Goal: Task Accomplishment & Management: Use online tool/utility

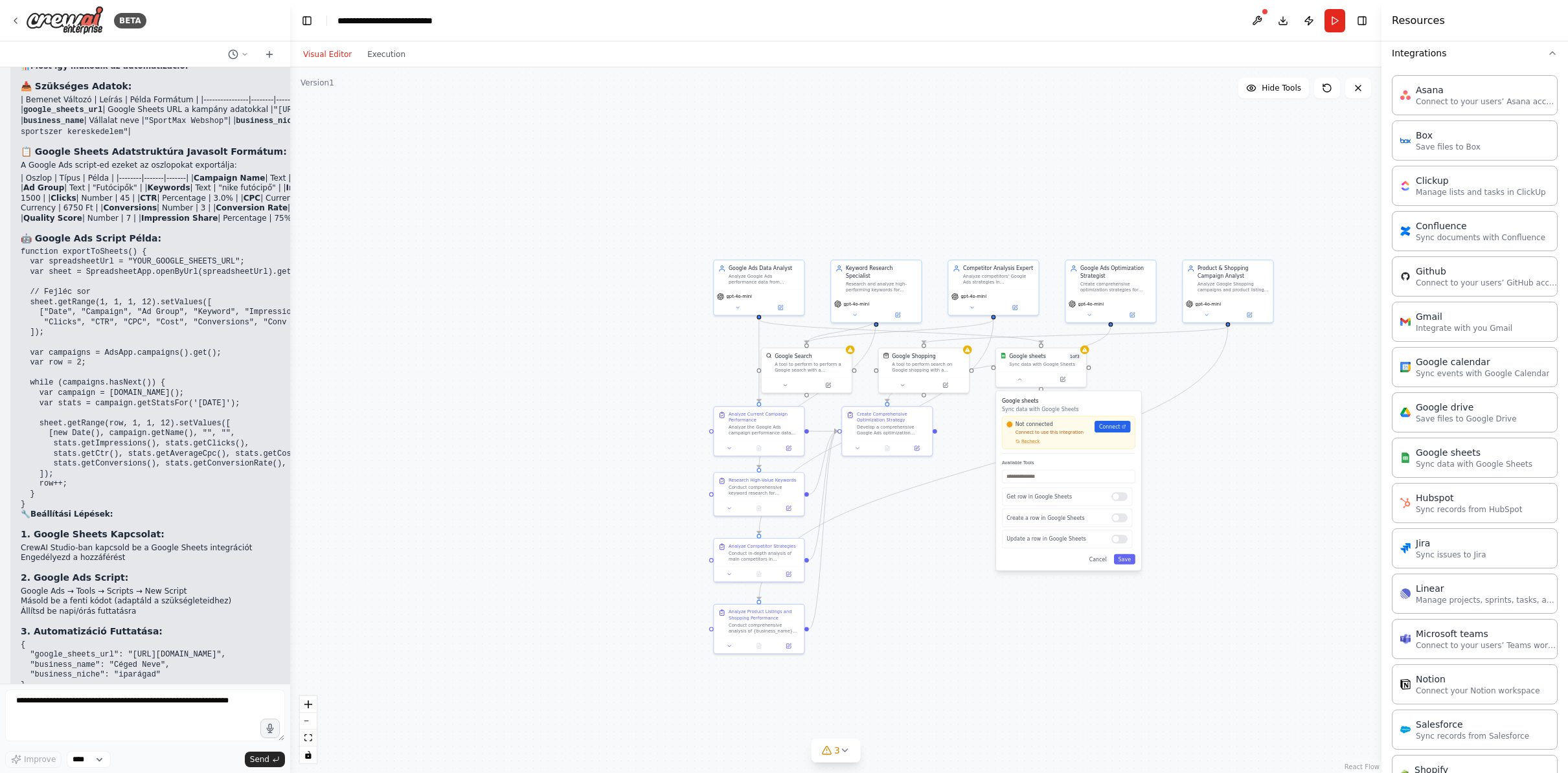
click at [471, 513] on div ".deletable-edge-delete-btn { width: 20px; height: 20px; border: 0px solid #ffff…" at bounding box center [835, 420] width 1091 height 706
click at [150, 698] on textarea at bounding box center [145, 716] width 279 height 52
click at [960, 552] on div ".deletable-edge-delete-btn { width: 20px; height: 20px; border: 0px solid #ffff…" at bounding box center [835, 420] width 1091 height 706
click at [1011, 379] on button at bounding box center [1019, 379] width 41 height 8
click at [81, 708] on textarea at bounding box center [145, 716] width 279 height 52
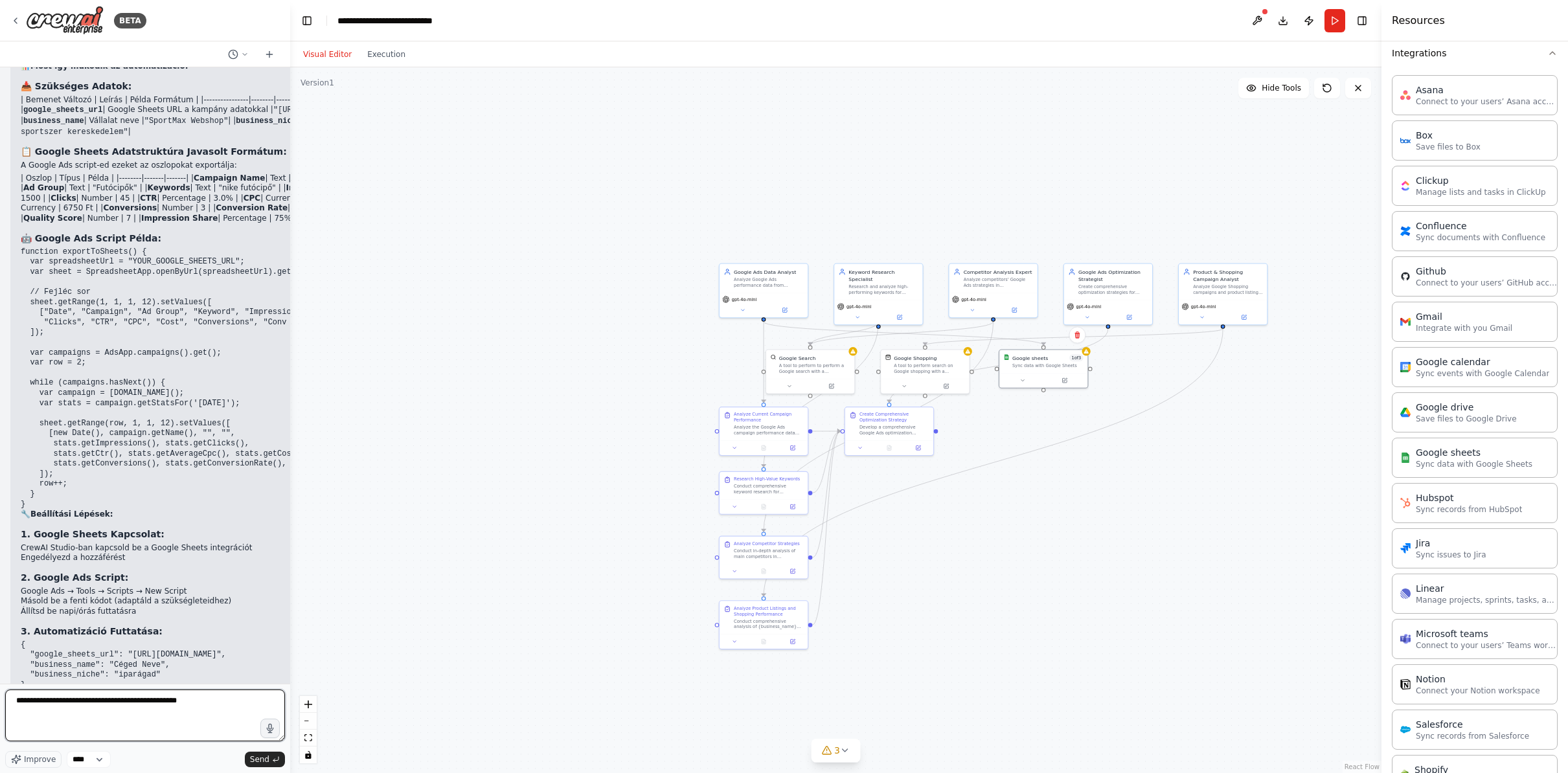
click at [197, 707] on textarea "**********" at bounding box center [145, 716] width 279 height 52
click at [200, 702] on textarea "**********" at bounding box center [145, 716] width 279 height 52
click at [399, 59] on button "Execution" at bounding box center [386, 54] width 54 height 15
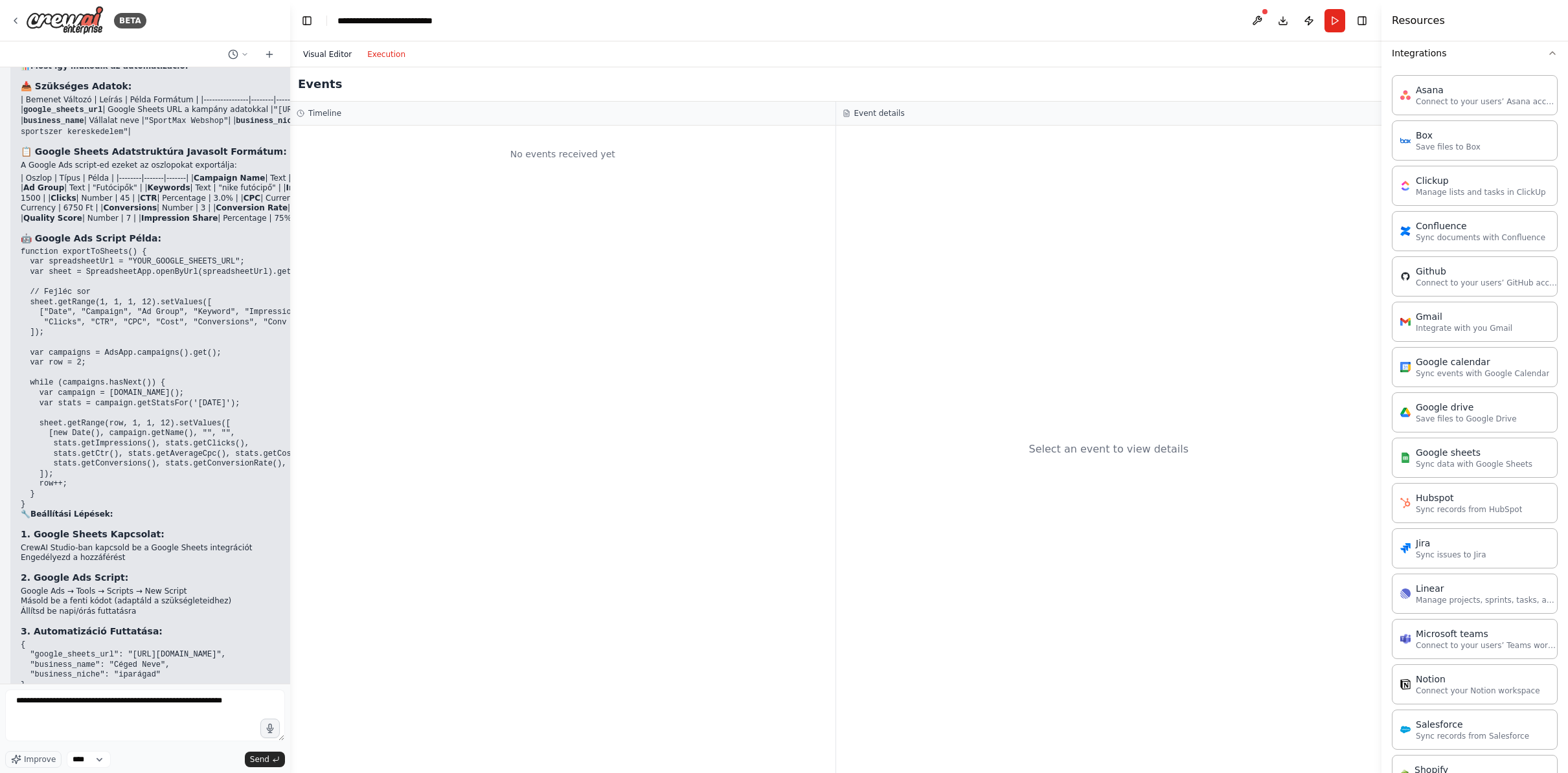
click at [334, 56] on button "Visual Editor" at bounding box center [327, 54] width 64 height 15
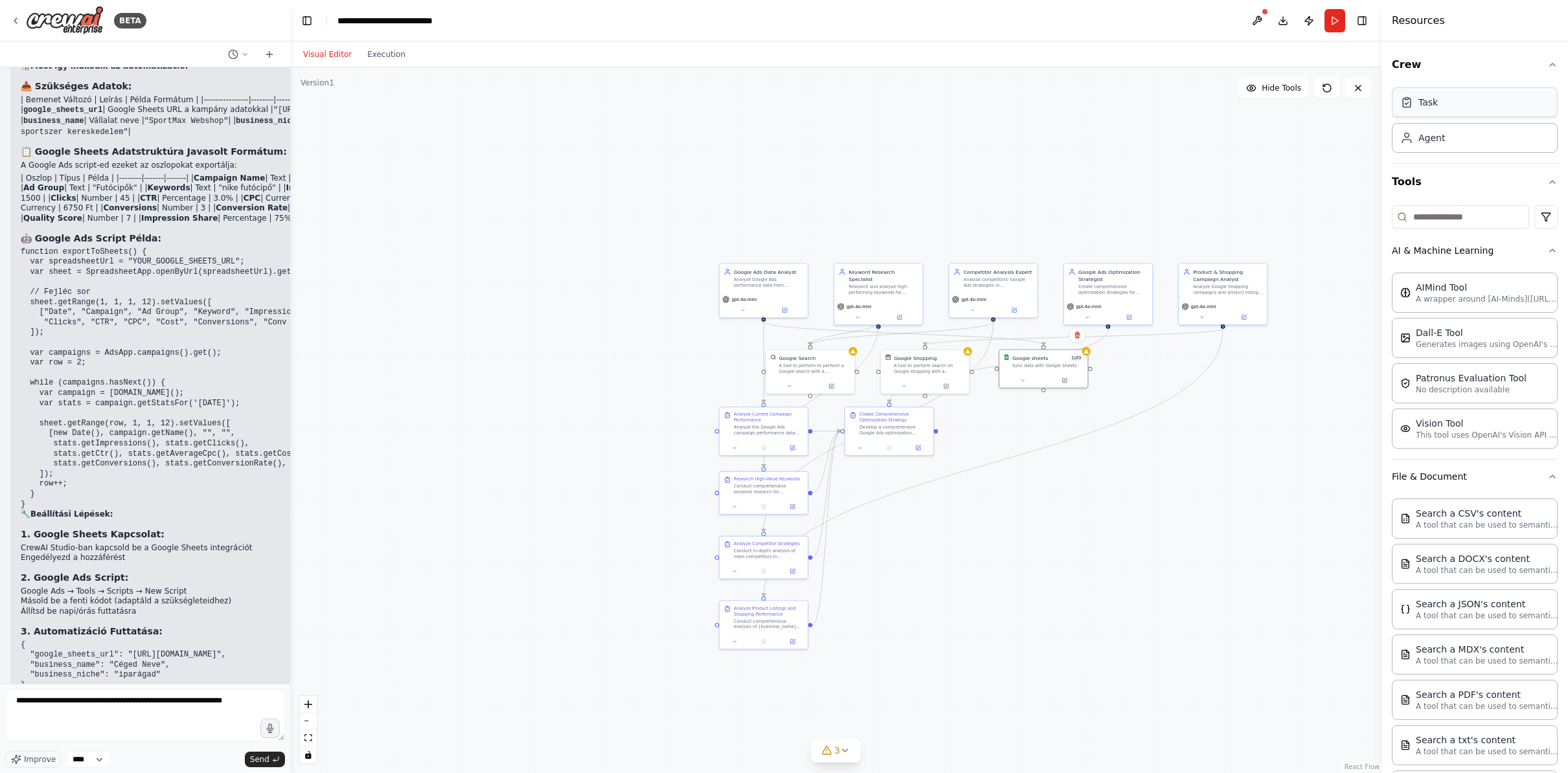
click at [1432, 107] on div "Task" at bounding box center [1429, 102] width 20 height 13
click at [259, 700] on textarea "**********" at bounding box center [145, 716] width 279 height 52
type textarea "**********"
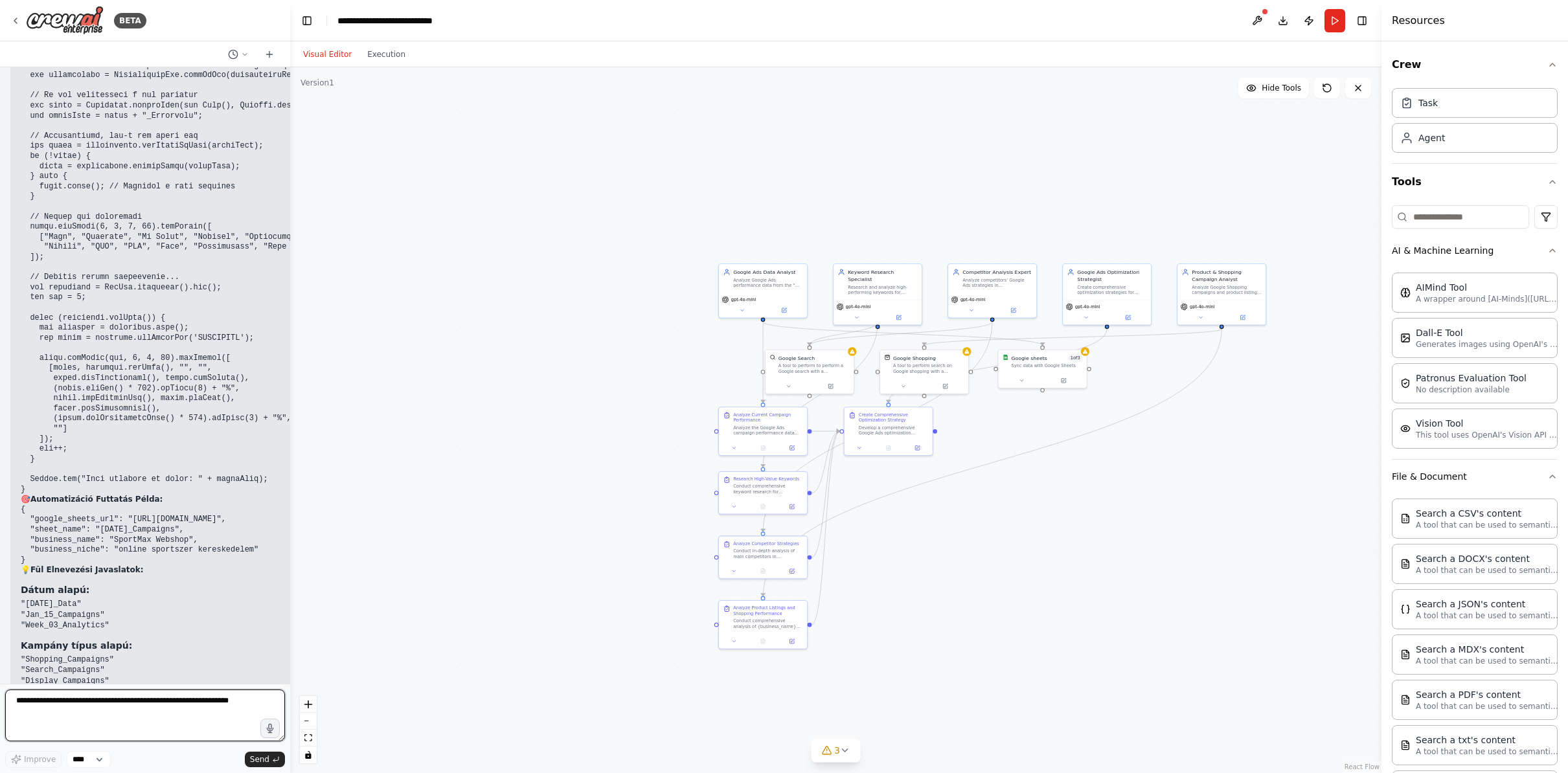
scroll to position [7074, 0]
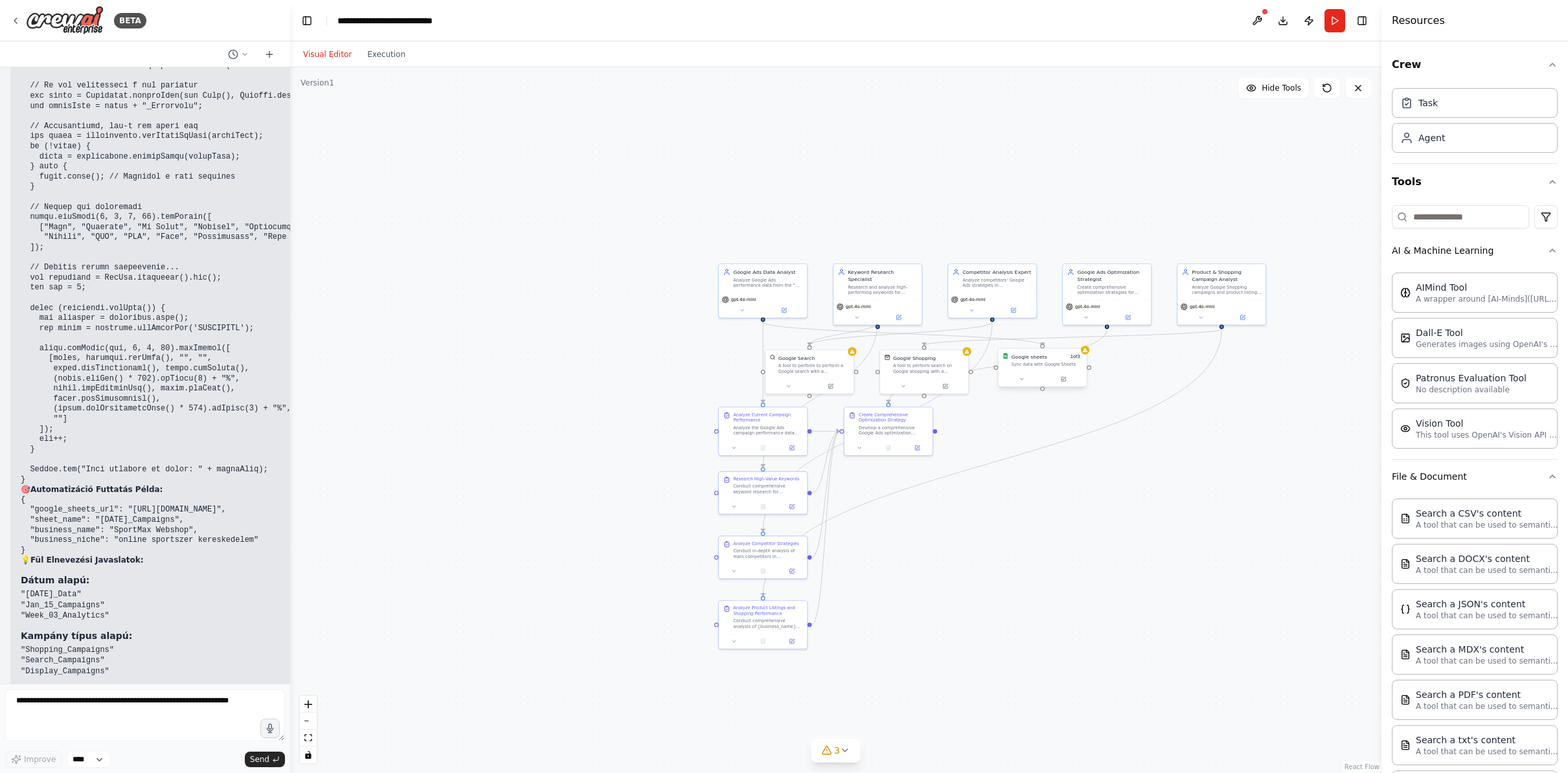
click at [1017, 385] on div at bounding box center [1043, 379] width 88 height 15
click at [1021, 383] on button at bounding box center [1022, 379] width 41 height 8
click at [931, 536] on div ".deletable-edge-delete-btn { width: 20px; height: 20px; border: 0px solid #ffff…" at bounding box center [835, 420] width 1091 height 706
click at [852, 446] on button at bounding box center [859, 446] width 24 height 8
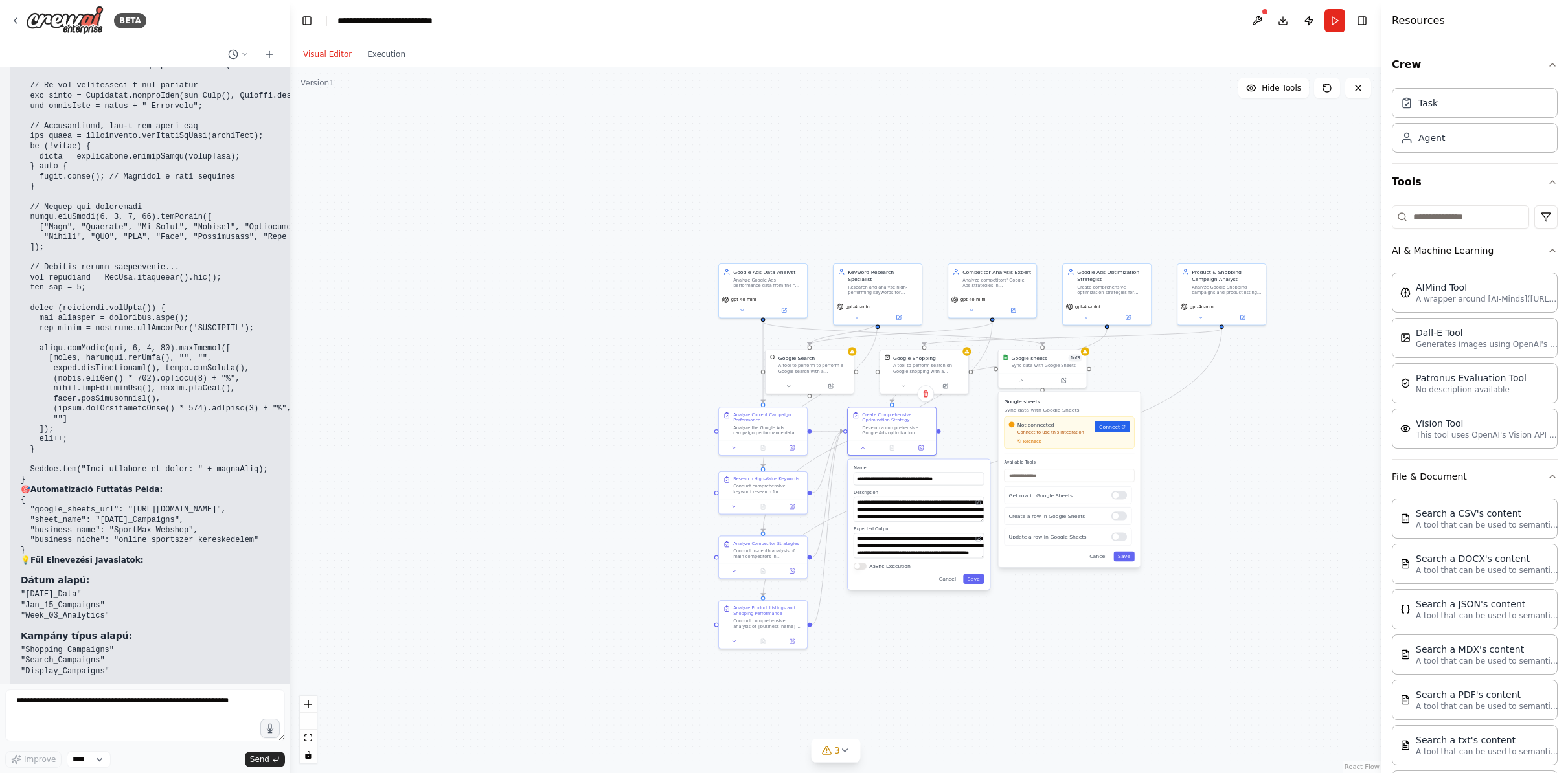
click at [1305, 457] on div ".deletable-edge-delete-btn { width: 20px; height: 20px; border: 0px solid #ffff…" at bounding box center [835, 420] width 1091 height 706
click at [1025, 381] on button at bounding box center [1022, 379] width 41 height 8
click at [866, 452] on div at bounding box center [892, 447] width 88 height 15
click at [861, 449] on icon at bounding box center [863, 447] width 6 height 6
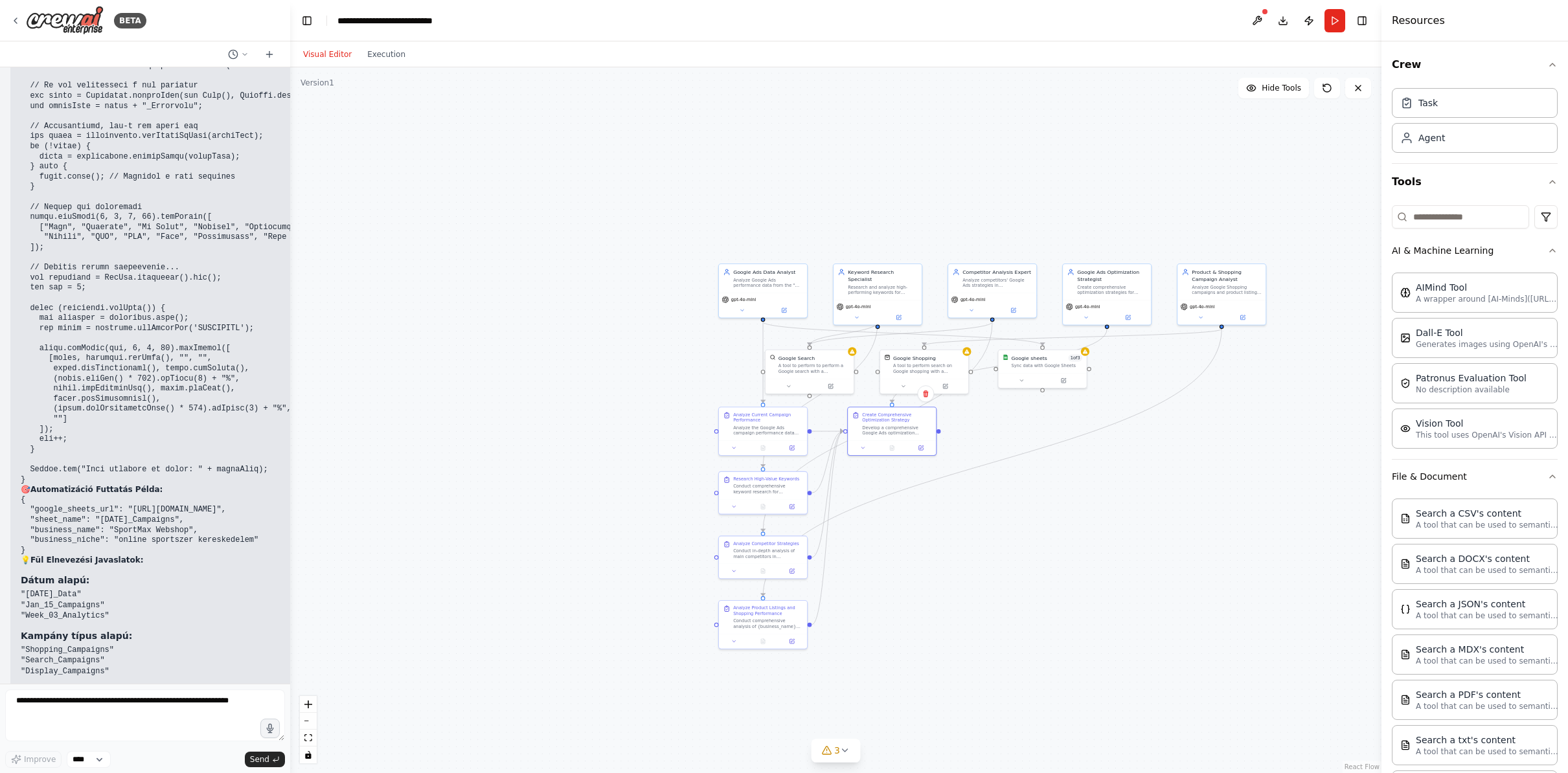
click at [1140, 478] on div ".deletable-edge-delete-btn { width: 20px; height: 20px; border: 0px solid #ffff…" at bounding box center [835, 420] width 1091 height 706
click at [858, 313] on button at bounding box center [857, 316] width 41 height 8
click at [733, 575] on div at bounding box center [764, 570] width 88 height 15
click at [734, 572] on icon at bounding box center [735, 570] width 6 height 6
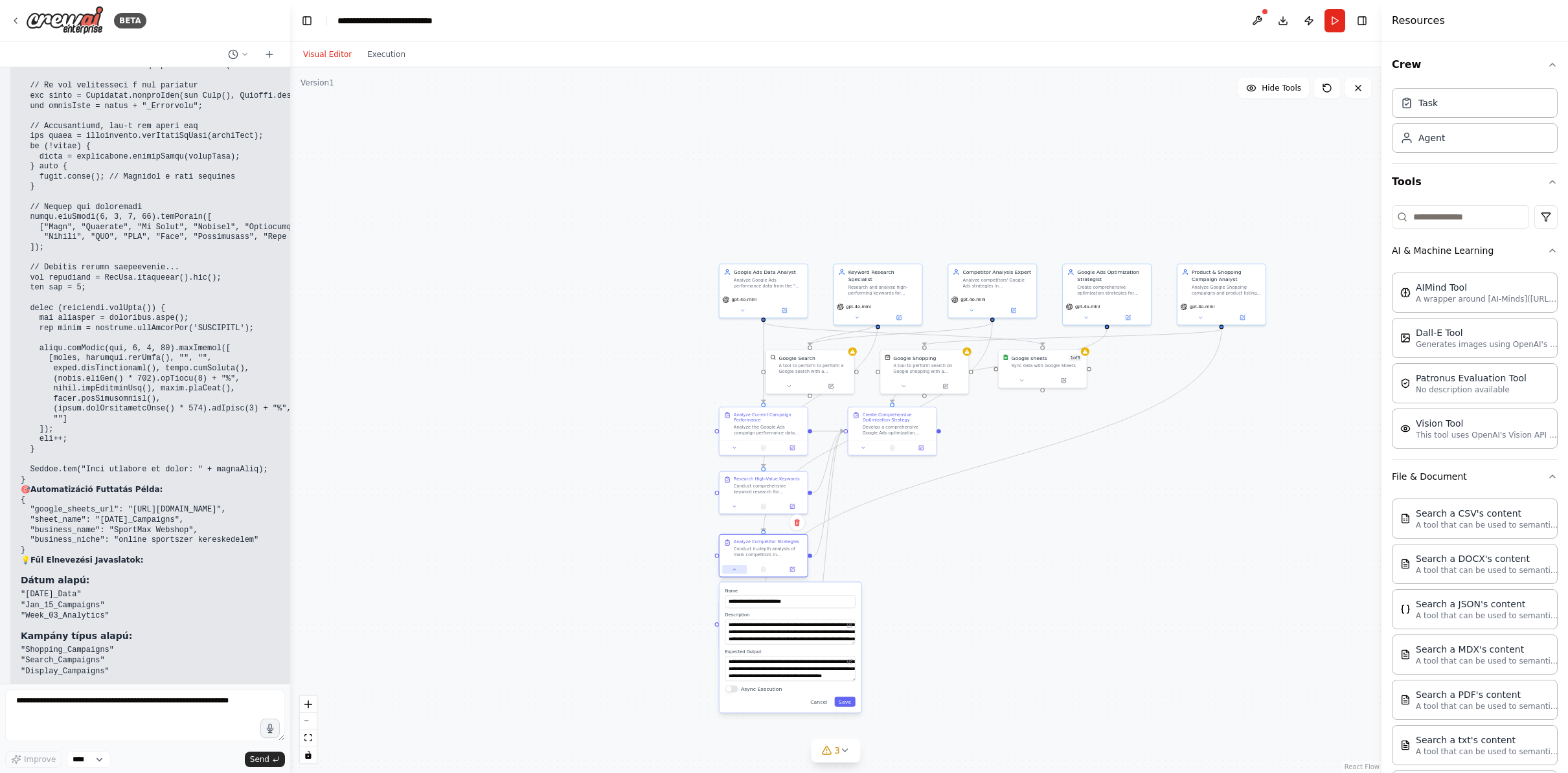
click at [734, 572] on icon at bounding box center [735, 570] width 6 height 6
click at [1108, 624] on div ".deletable-edge-delete-btn { width: 20px; height: 20px; border: 0px solid #ffff…" at bounding box center [835, 420] width 1091 height 706
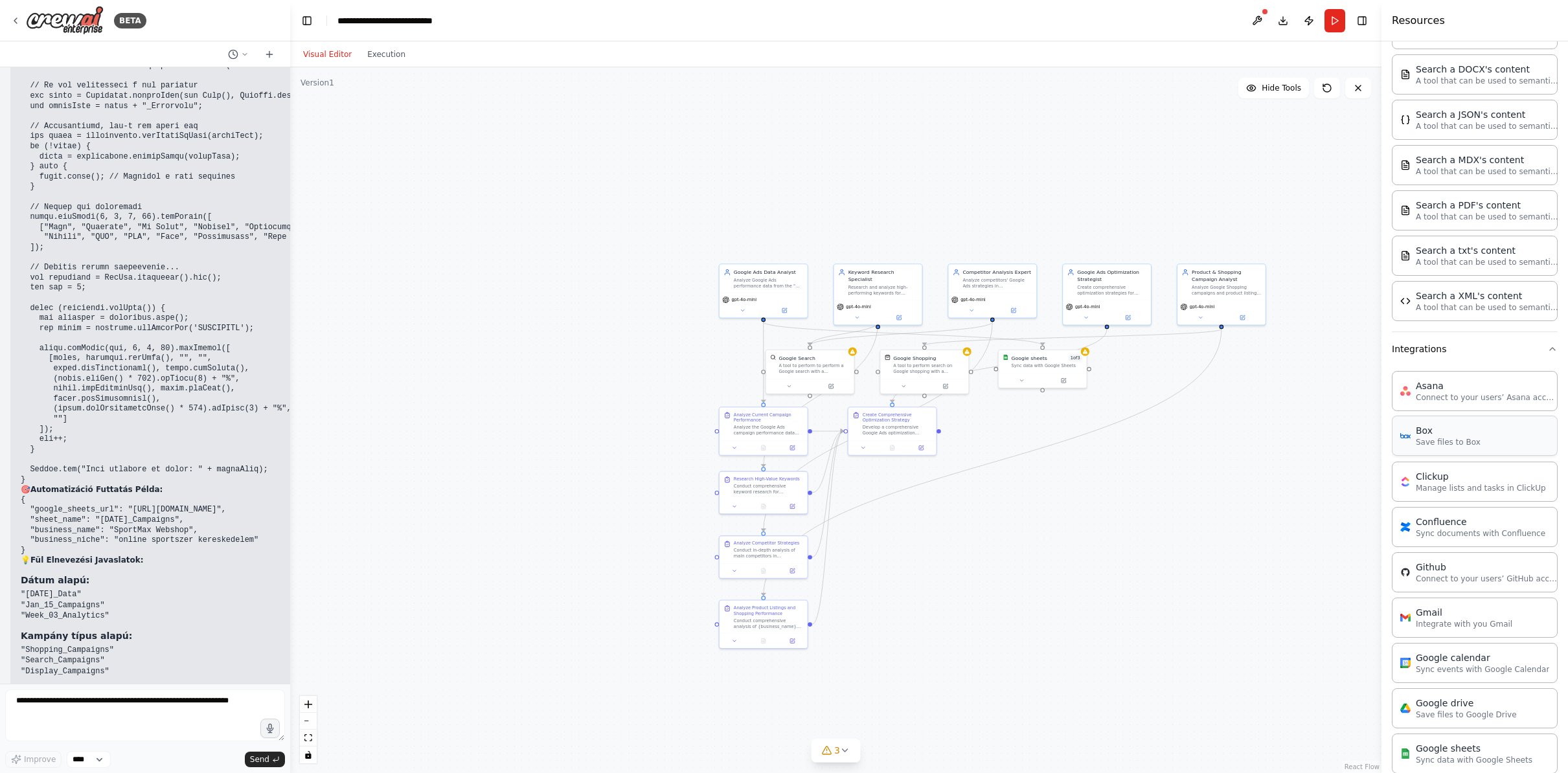
scroll to position [760, 0]
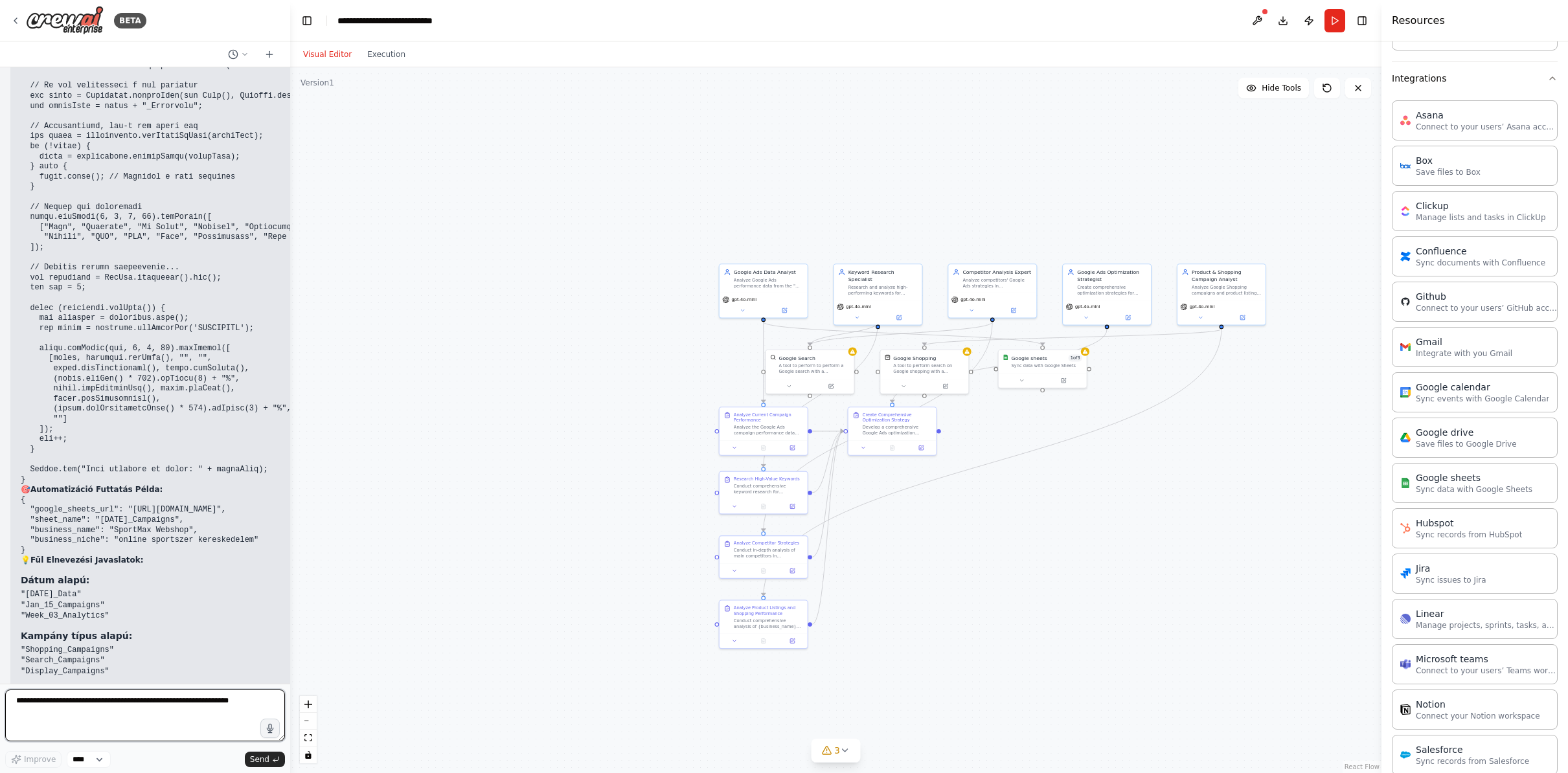
click at [89, 721] on textarea at bounding box center [145, 716] width 279 height 52
type textarea "**********"
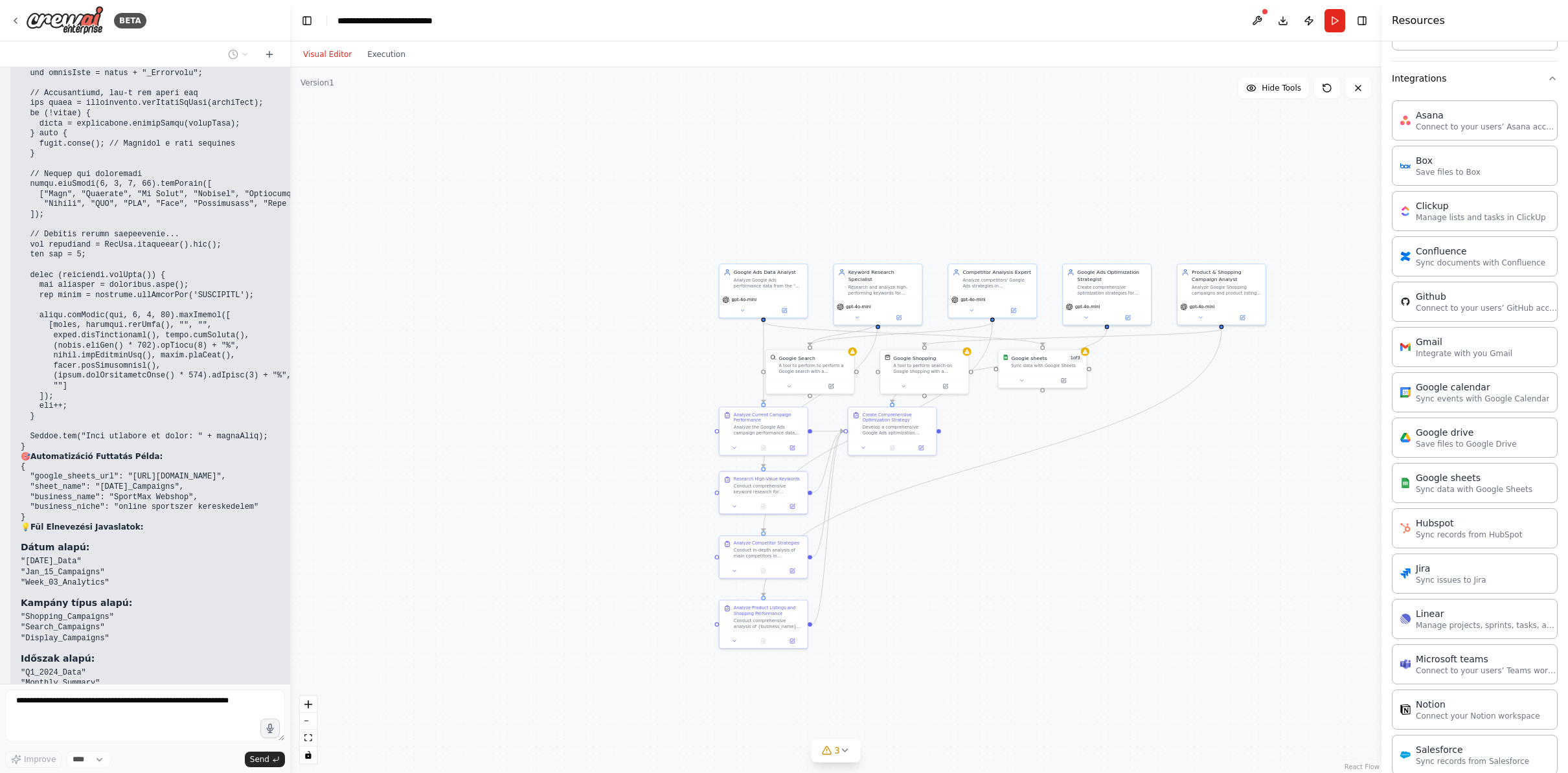
scroll to position [7150, 0]
